Goal: Task Accomplishment & Management: Use online tool/utility

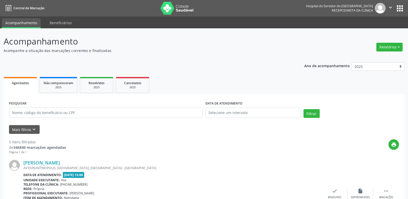
scroll to position [23, 0]
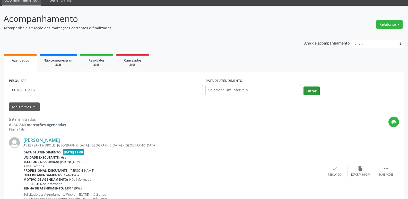
type input "00780016416"
click at [315, 93] on button "Filtrar" at bounding box center [311, 90] width 16 height 9
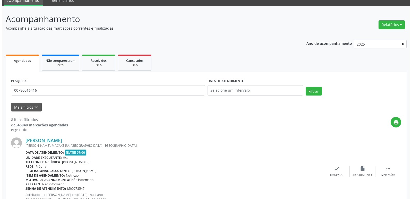
scroll to position [0, 0]
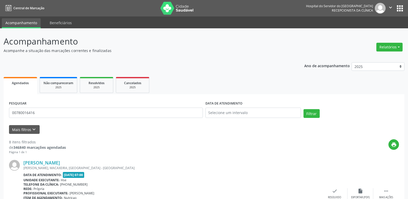
click at [383, 42] on div "Relatórios Agendamentos Procedimentos realizados" at bounding box center [389, 47] width 30 height 12
click at [383, 45] on button "Relatórios" at bounding box center [389, 47] width 26 height 9
click at [363, 57] on link "Agendamentos" at bounding box center [374, 58] width 55 height 7
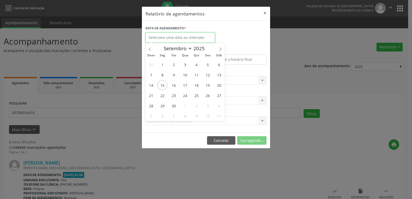
click at [199, 36] on input "text" at bounding box center [179, 37] width 69 height 10
click at [173, 86] on span "16" at bounding box center [173, 85] width 10 height 10
type input "[DATE]"
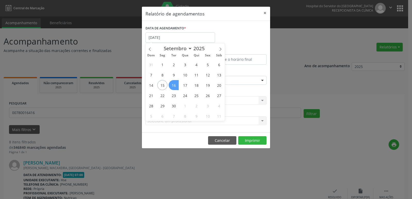
click at [173, 86] on span "16" at bounding box center [173, 85] width 10 height 10
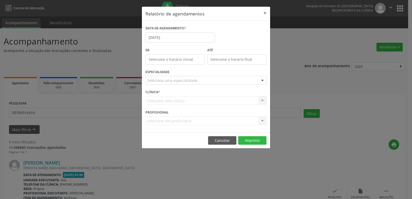
click at [219, 81] on div "Seleciona uma especialidade" at bounding box center [205, 80] width 121 height 9
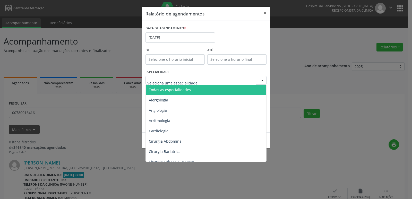
click at [217, 91] on span "Todas as especialidades" at bounding box center [206, 90] width 121 height 10
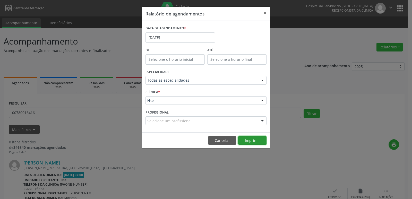
click at [247, 141] on button "Imprimir" at bounding box center [252, 140] width 28 height 9
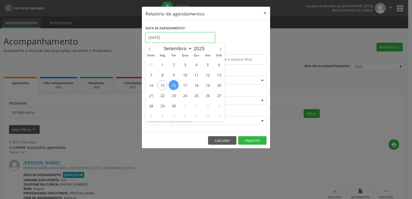
click at [188, 36] on input "[DATE]" at bounding box center [179, 37] width 69 height 10
click at [159, 85] on span "15" at bounding box center [162, 85] width 10 height 10
type input "[DATE]"
click at [159, 85] on span "15" at bounding box center [162, 85] width 10 height 10
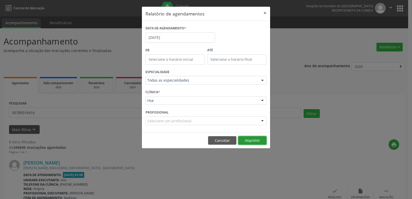
click at [257, 139] on button "Imprimir" at bounding box center [252, 140] width 28 height 9
click at [266, 13] on button "×" at bounding box center [265, 13] width 10 height 13
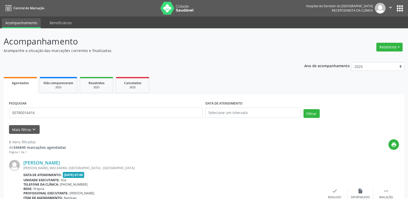
click at [394, 52] on div "Relatórios Agendamentos Procedimentos realizados" at bounding box center [389, 47] width 30 height 12
click at [393, 48] on button "Relatórios" at bounding box center [389, 47] width 26 height 9
click at [359, 55] on link "Agendamentos" at bounding box center [374, 58] width 55 height 7
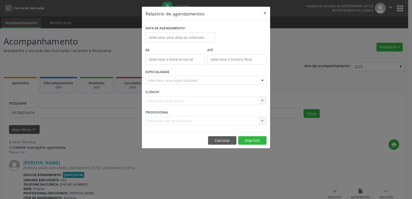
click at [181, 31] on label "DATA DE AGENDAMENTO *" at bounding box center [165, 28] width 40 height 8
click at [182, 35] on input "text" at bounding box center [179, 37] width 69 height 10
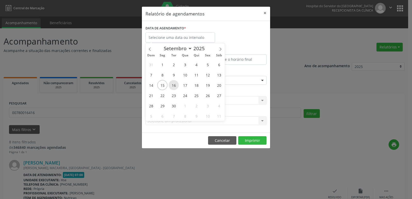
click at [176, 86] on span "16" at bounding box center [173, 85] width 10 height 10
type input "[DATE]"
click at [176, 86] on span "16" at bounding box center [173, 85] width 10 height 10
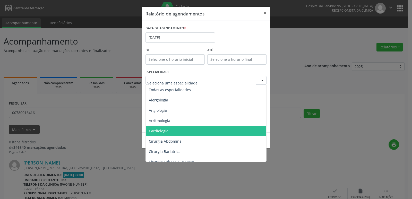
click at [194, 132] on span "Cardiologia" at bounding box center [206, 131] width 121 height 10
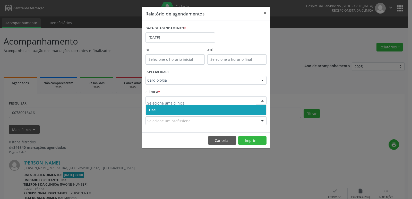
click at [233, 111] on span "Hse" at bounding box center [206, 110] width 120 height 10
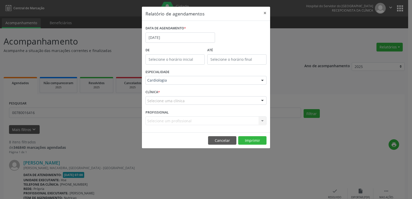
click at [235, 98] on div "Selecione uma clínica" at bounding box center [205, 100] width 121 height 9
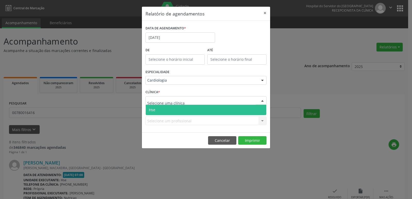
click at [221, 108] on span "Hse" at bounding box center [206, 110] width 120 height 10
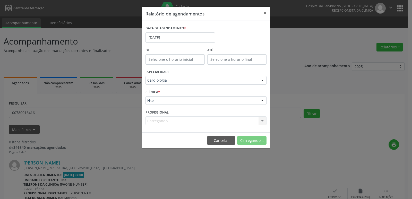
click at [249, 121] on div "Carregando..." at bounding box center [205, 120] width 121 height 9
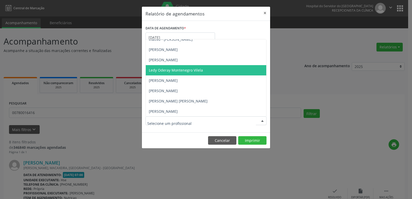
scroll to position [51, 0]
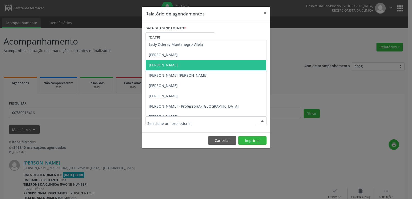
click at [207, 66] on span "[PERSON_NAME]" at bounding box center [206, 65] width 120 height 10
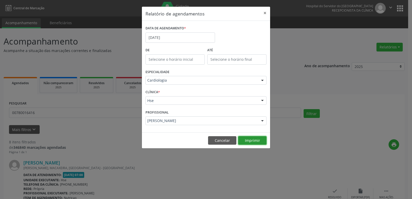
click at [251, 136] on button "Imprimir" at bounding box center [252, 140] width 28 height 9
click at [267, 12] on button "×" at bounding box center [265, 13] width 10 height 13
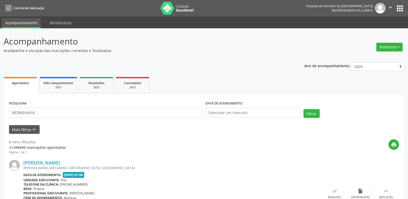
drag, startPoint x: 396, startPoint y: 46, endPoint x: 374, endPoint y: 52, distance: 22.6
click at [396, 46] on button "Relatórios" at bounding box center [389, 47] width 26 height 9
click at [355, 57] on link "Agendamentos" at bounding box center [374, 58] width 55 height 7
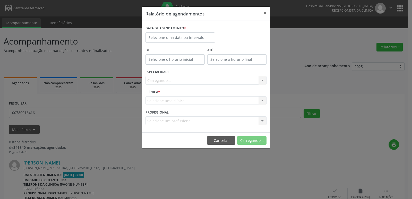
click at [182, 32] on label "DATA DE AGENDAMENTO *" at bounding box center [165, 28] width 40 height 8
click at [183, 40] on input "text" at bounding box center [179, 37] width 69 height 10
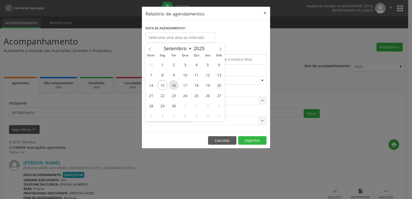
click at [173, 86] on span "16" at bounding box center [173, 85] width 10 height 10
type input "[DATE]"
click at [174, 86] on span "16" at bounding box center [173, 85] width 10 height 10
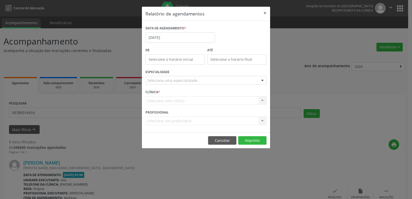
click at [205, 81] on div "Seleciona uma especialidade" at bounding box center [205, 80] width 121 height 9
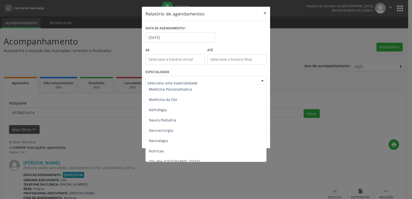
scroll to position [463, 0]
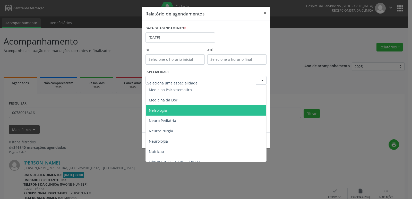
click at [213, 112] on span "Nefrologia" at bounding box center [206, 110] width 121 height 10
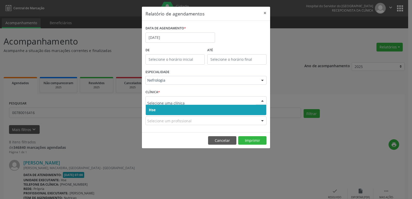
click at [234, 105] on span "Hse" at bounding box center [206, 110] width 120 height 10
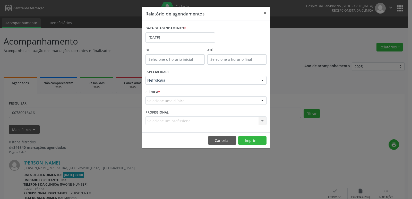
click at [234, 100] on div "Selecione uma clínica" at bounding box center [205, 100] width 121 height 9
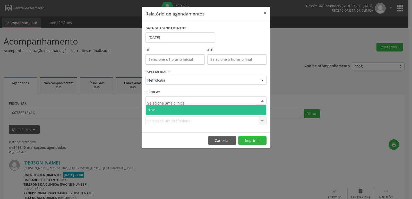
click at [231, 104] on input "text" at bounding box center [201, 103] width 109 height 10
click at [231, 110] on span "Hse" at bounding box center [206, 110] width 120 height 10
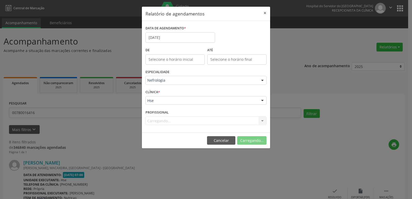
click at [235, 120] on div "Carregando... Todos os profissionais [PERSON_NAME] - Professor(A) Nassau Inativ…" at bounding box center [205, 120] width 121 height 9
click at [235, 120] on div "Selecione um profissional" at bounding box center [205, 120] width 121 height 9
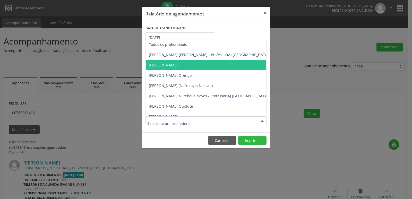
click at [222, 67] on span "[PERSON_NAME]" at bounding box center [209, 65] width 126 height 10
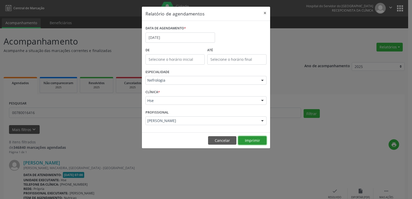
click at [247, 141] on button "Imprimir" at bounding box center [252, 140] width 28 height 9
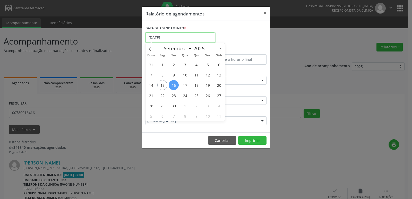
drag, startPoint x: 174, startPoint y: 38, endPoint x: 124, endPoint y: 50, distance: 51.3
click at [124, 50] on div "Relatório de agendamentos × DATA DE AGENDAMENTO * [DATE] De ATÉ ESPECIALIDADE N…" at bounding box center [206, 99] width 412 height 199
click at [261, 12] on button "×" at bounding box center [265, 13] width 10 height 13
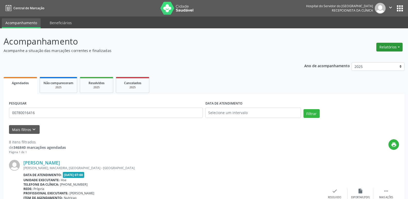
click at [379, 44] on button "Relatórios" at bounding box center [389, 47] width 26 height 9
click at [362, 55] on link "Agendamentos" at bounding box center [374, 58] width 55 height 7
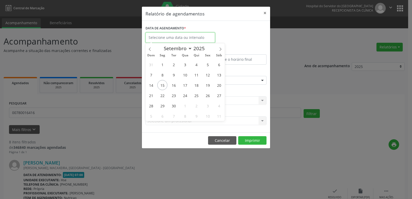
click at [200, 38] on input "text" at bounding box center [179, 37] width 69 height 10
click at [164, 85] on span "15" at bounding box center [162, 85] width 10 height 10
type input "[DATE]"
click at [164, 85] on span "15" at bounding box center [162, 85] width 10 height 10
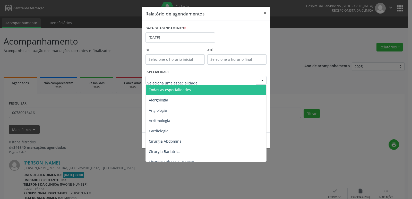
click at [244, 79] on div at bounding box center [205, 80] width 121 height 9
click at [226, 87] on span "Todas as especialidades" at bounding box center [206, 90] width 121 height 10
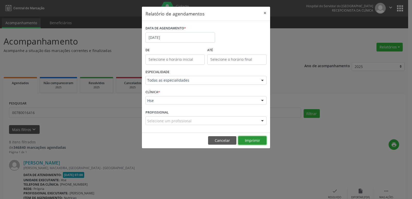
click at [252, 137] on button "Imprimir" at bounding box center [252, 140] width 28 height 9
